Goal: Task Accomplishment & Management: Complete application form

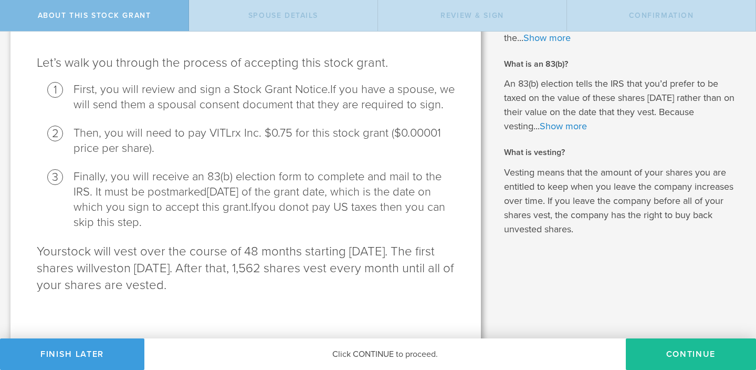
scroll to position [91, 0]
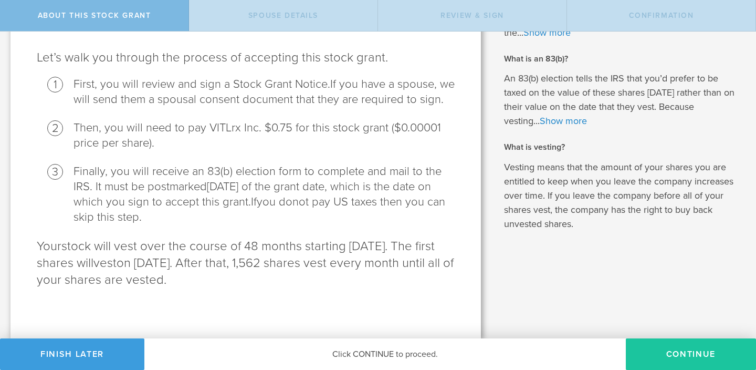
click at [659, 357] on button "CONTINUE" at bounding box center [691, 354] width 130 height 32
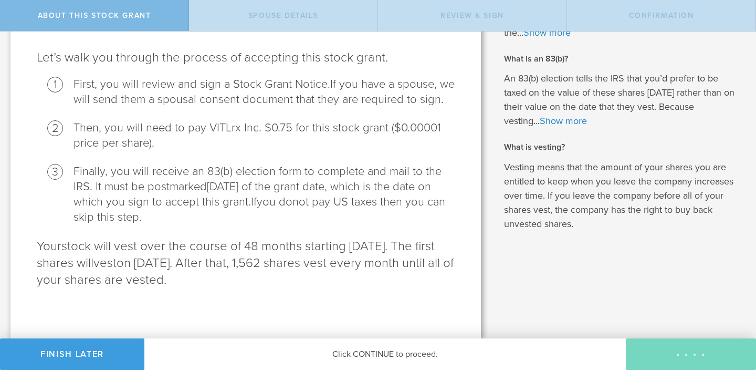
scroll to position [0, 0]
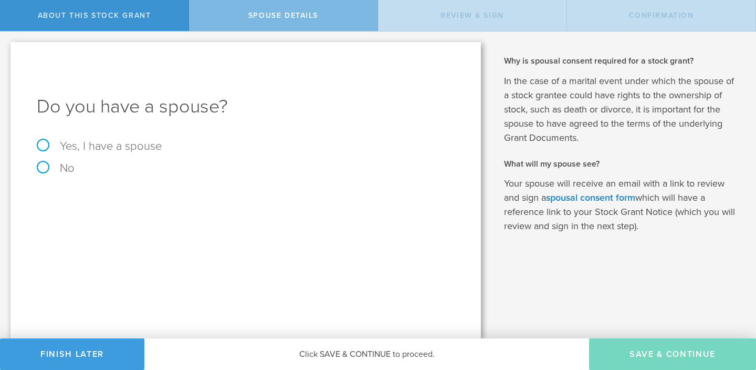
click at [100, 147] on label "Yes, I have a spouse" at bounding box center [246, 146] width 418 height 12
click at [7, 48] on input "Yes, I have a spouse" at bounding box center [3, 40] width 7 height 17
radio input "true"
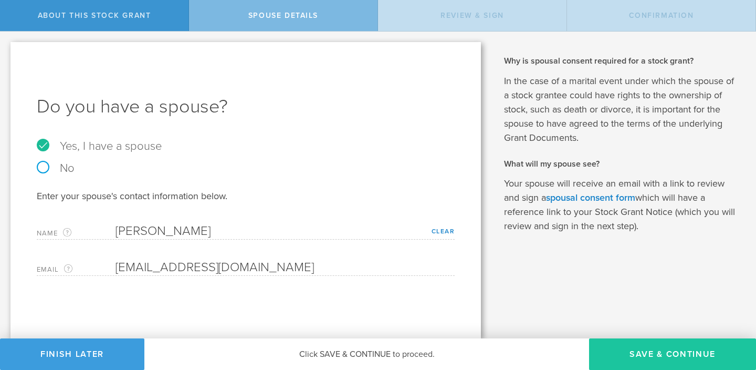
click at [655, 357] on button "Save & Continue" at bounding box center [672, 354] width 167 height 32
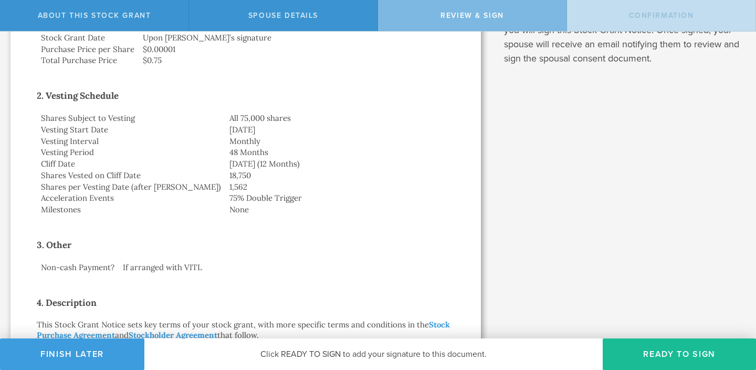
scroll to position [226, 0]
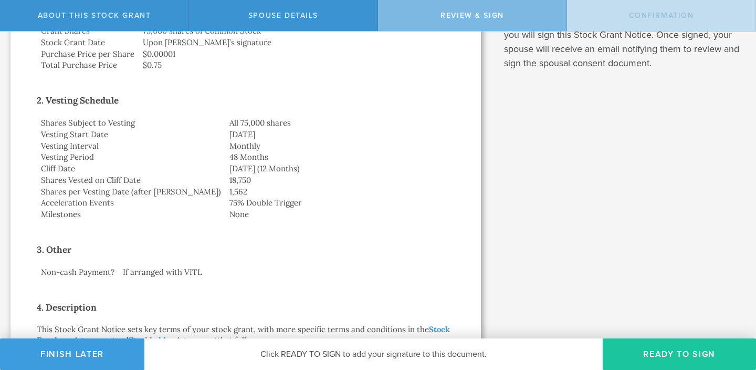
click at [660, 358] on button "Ready to Sign" at bounding box center [679, 354] width 153 height 32
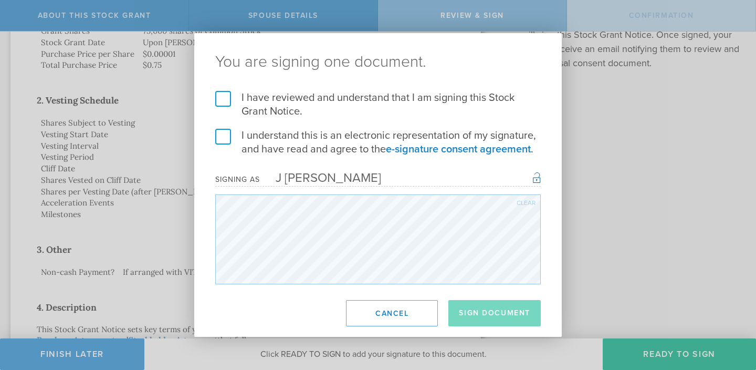
click at [221, 102] on label "I have reviewed and understand that I am signing this Stock Grant Notice." at bounding box center [378, 104] width 326 height 27
click at [0, 0] on input "I have reviewed and understand that I am signing this Stock Grant Notice." at bounding box center [0, 0] width 0 height 0
click at [220, 140] on label "I understand this is an electronic representation of my signature, and have rea…" at bounding box center [378, 142] width 326 height 27
click at [0, 0] on input "I understand this is an electronic representation of my signature, and have rea…" at bounding box center [0, 0] width 0 height 0
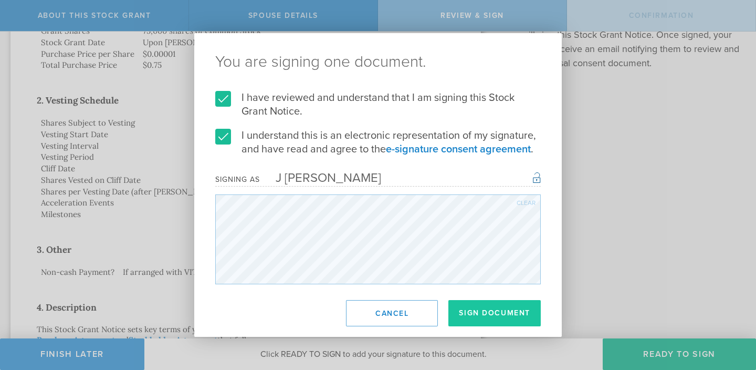
click at [488, 312] on button "Sign Document" at bounding box center [495, 313] width 92 height 26
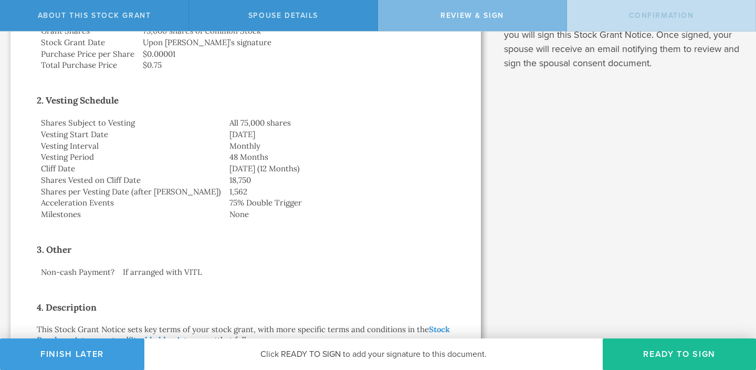
scroll to position [0, 0]
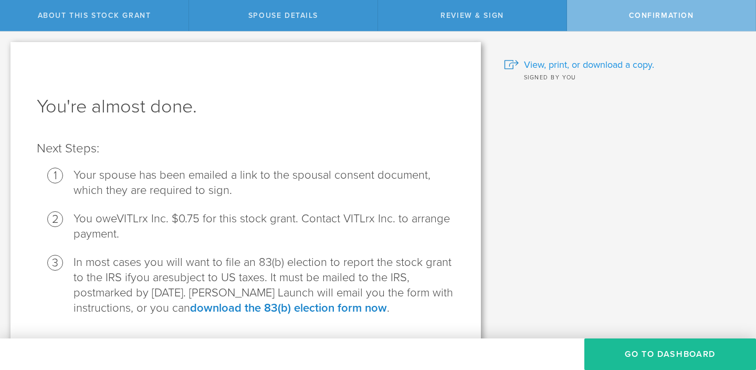
click at [566, 65] on span "View, print, or download a copy." at bounding box center [589, 65] width 130 height 14
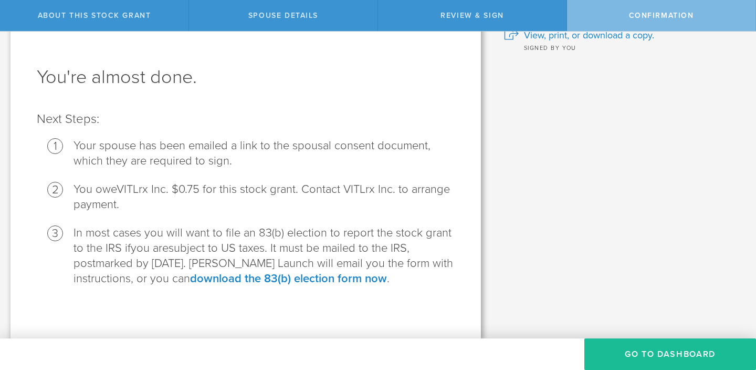
scroll to position [30, 0]
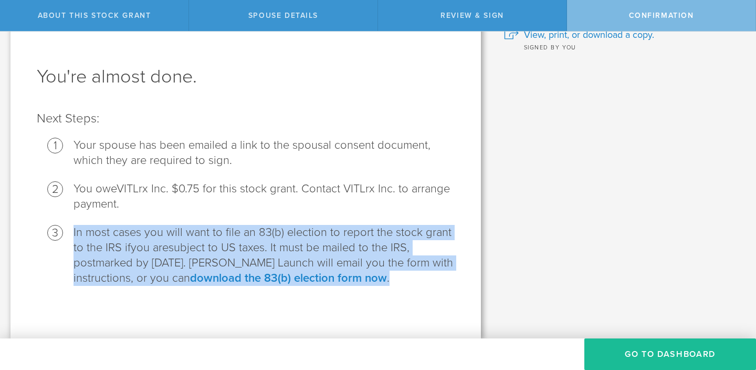
drag, startPoint x: 73, startPoint y: 234, endPoint x: 393, endPoint y: 279, distance: 323.7
click at [393, 279] on ol "Your spouse has been emailed a link to the spousal consent document, which they…" at bounding box center [246, 212] width 418 height 148
click at [299, 278] on link "download the 83(b) election form now" at bounding box center [288, 278] width 197 height 14
